Goal: Task Accomplishment & Management: Complete application form

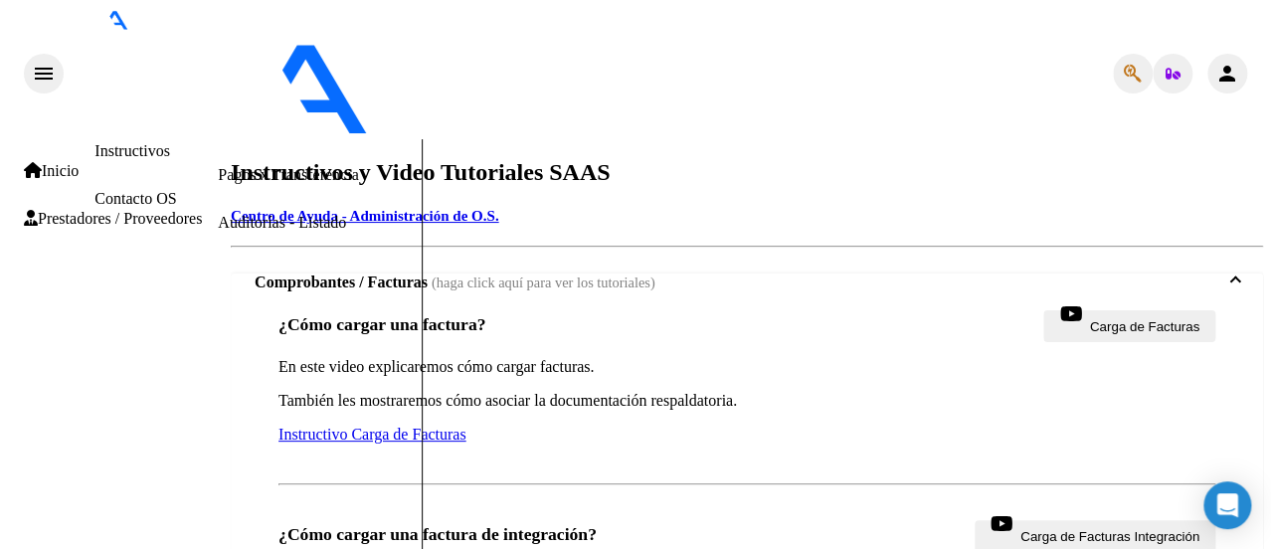
click at [99, 215] on span "Prestadores / Proveedores" at bounding box center [113, 219] width 178 height 18
click at [218, 88] on link "Facturas - Listado/Carga" at bounding box center [296, 79] width 157 height 17
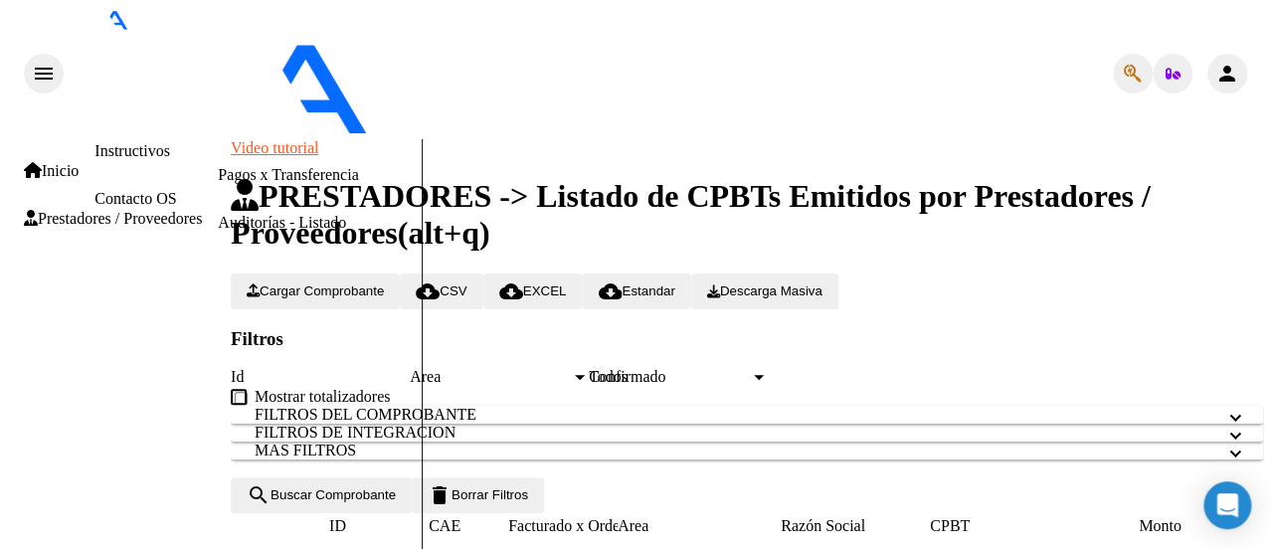
scroll to position [98, 0]
click at [218, 135] on link "Facturas - Documentación" at bounding box center [302, 126] width 168 height 17
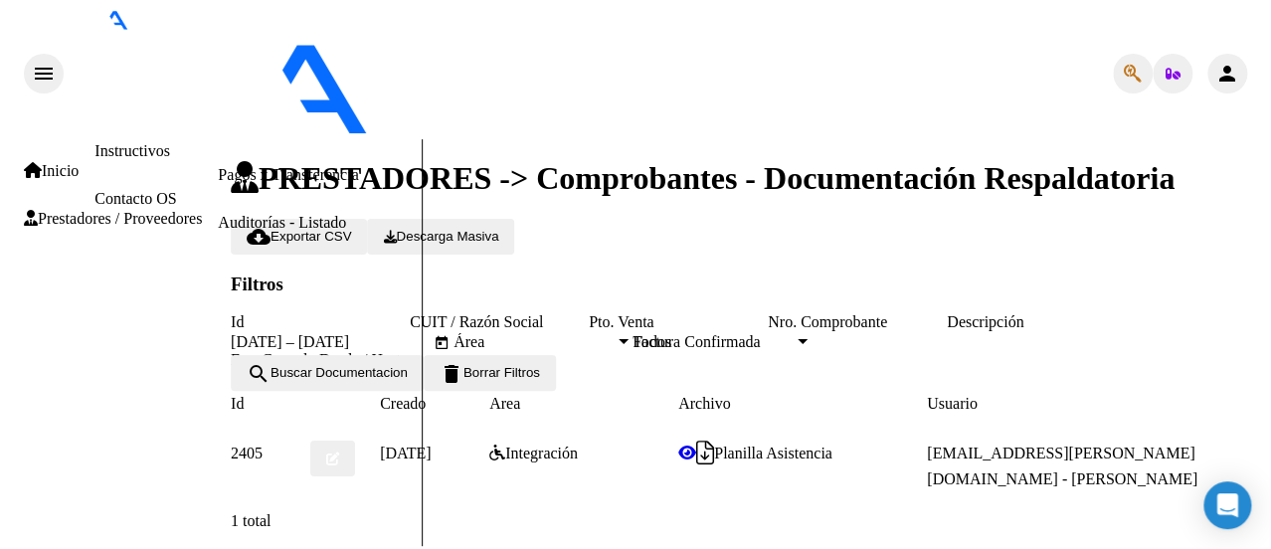
click at [218, 88] on link "Facturas - Listado/Carga" at bounding box center [296, 79] width 157 height 17
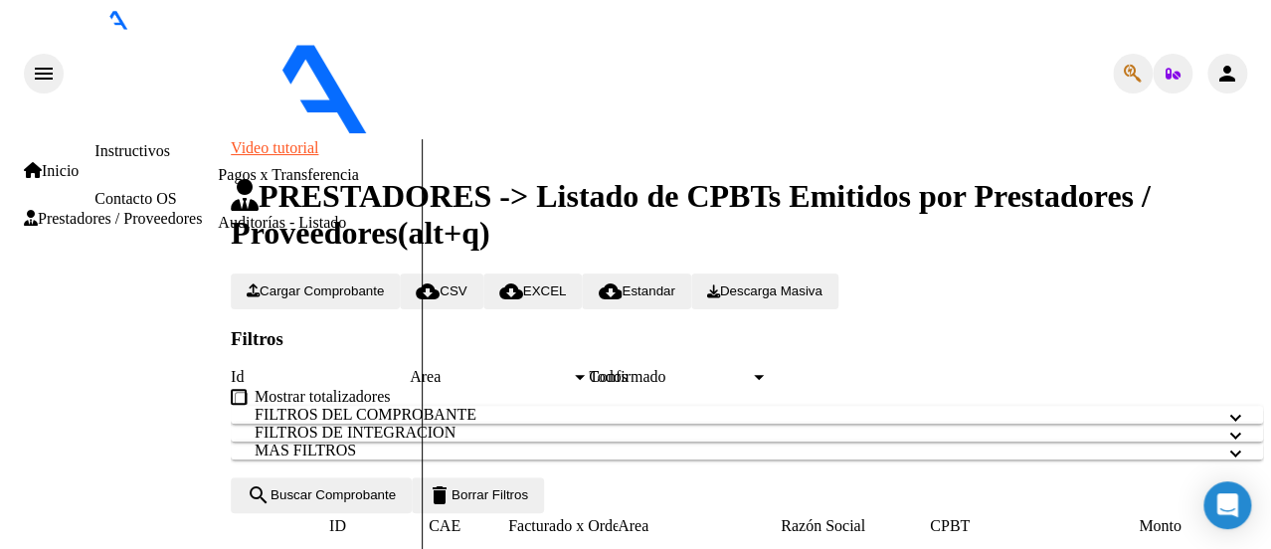
click at [384, 284] on span "Cargar Comprobante" at bounding box center [315, 291] width 137 height 15
type input "082025"
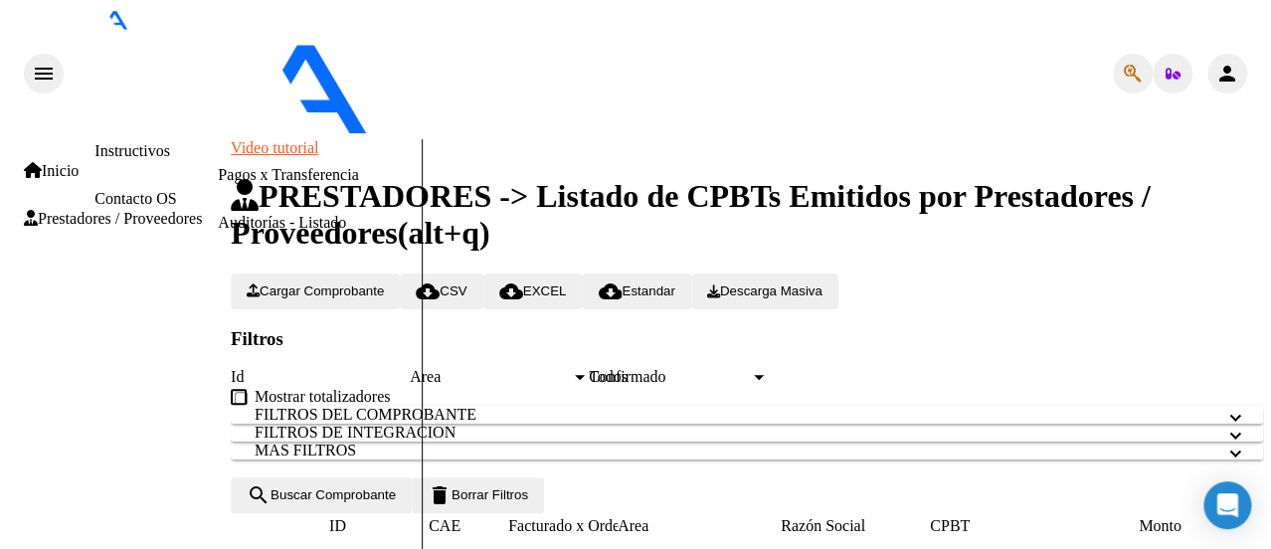
drag, startPoint x: 188, startPoint y: 294, endPoint x: 28, endPoint y: 288, distance: 160.3
type input "202508"
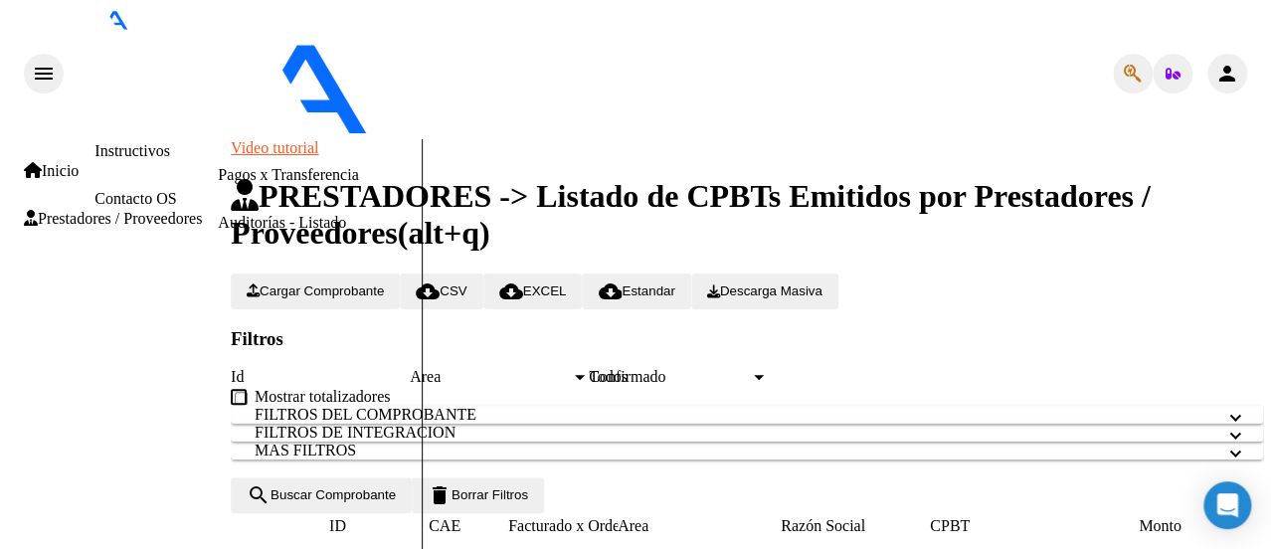
scroll to position [774, 0]
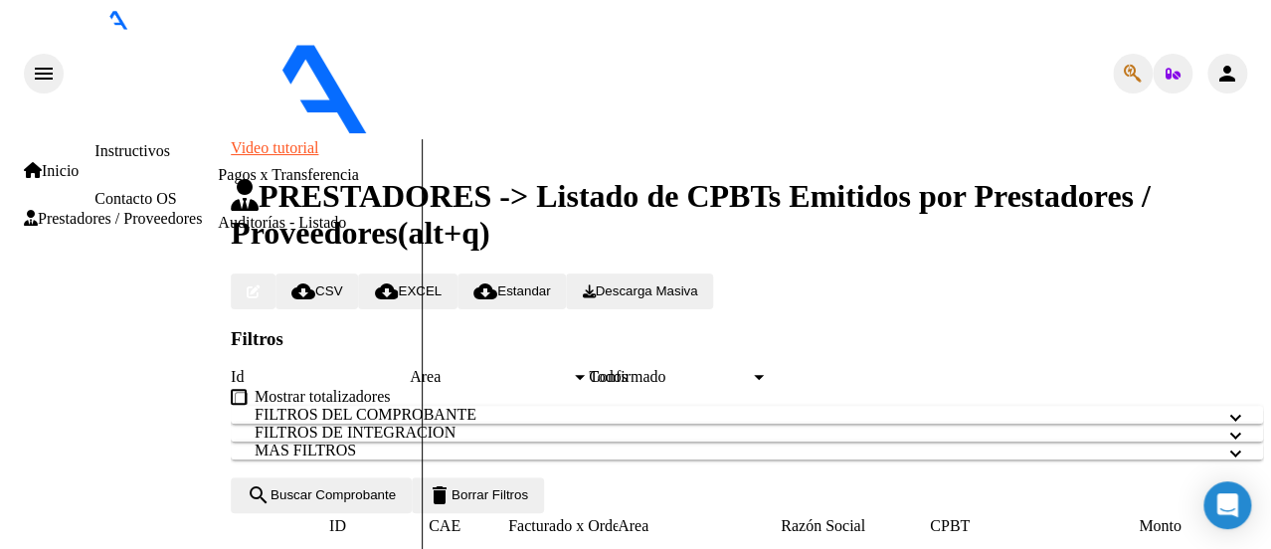
scroll to position [1690, 0]
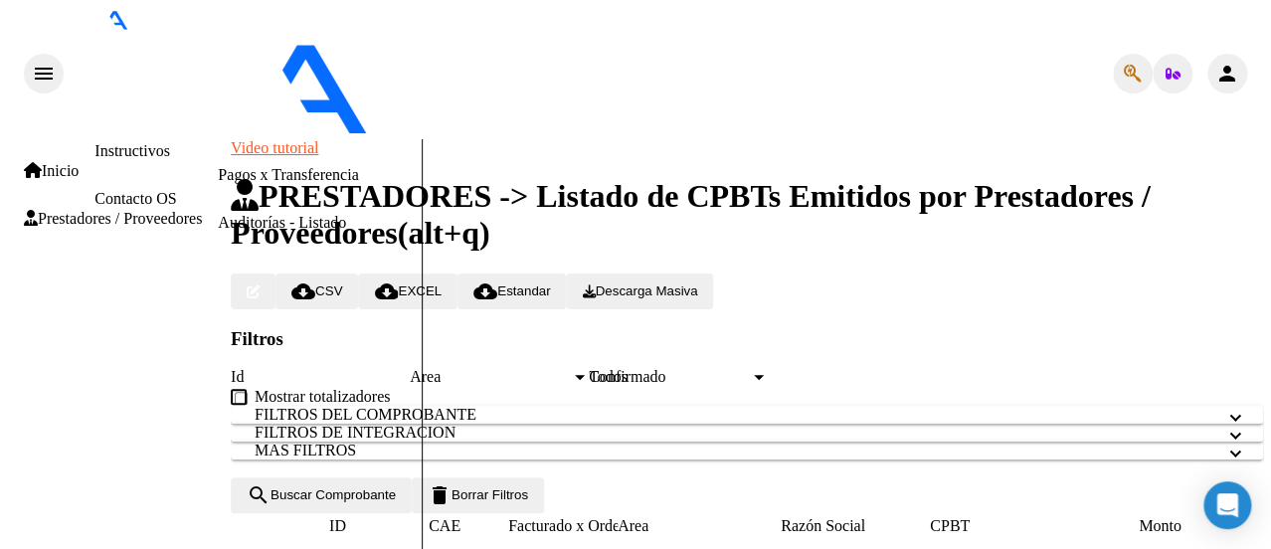
type input "asist"
type input "C:\fakepath\ASIST [PERSON_NAME].pdf"
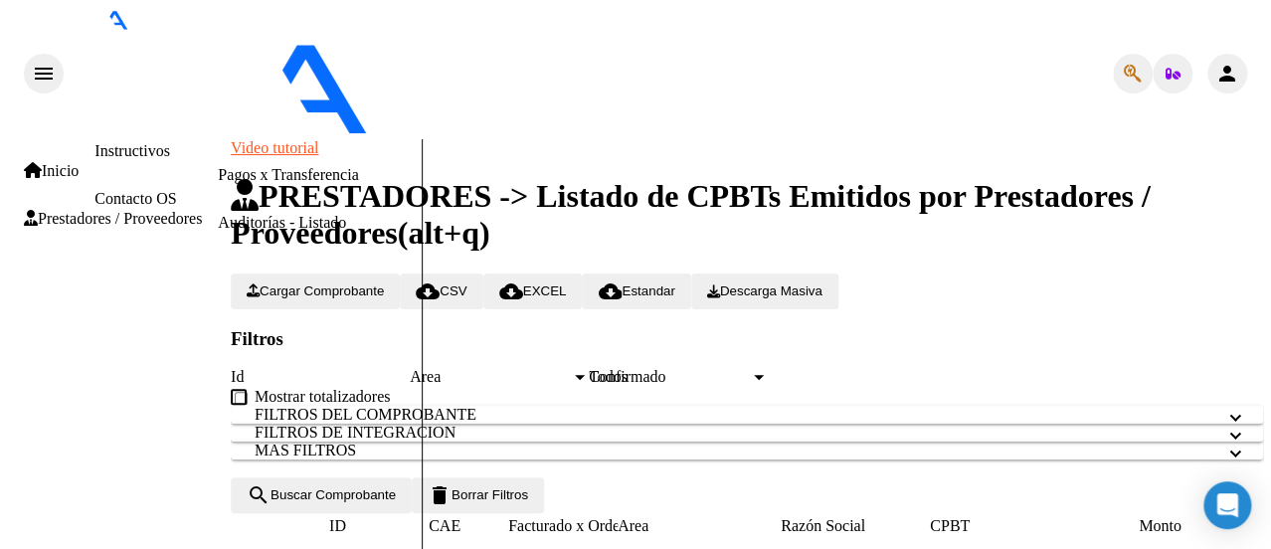
scroll to position [0, 0]
